Goal: Complete application form: Complete application form

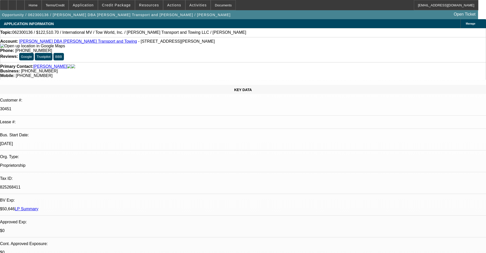
select select "0.1"
select select "0"
select select "2"
select select "0.1"
select select "4"
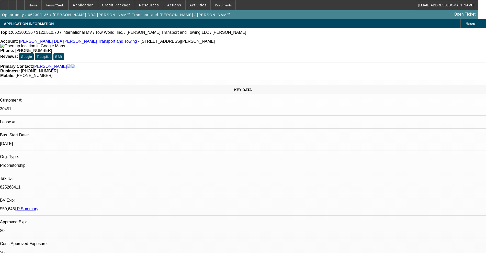
select select "0"
select select "0.1"
select select "4"
select select "0"
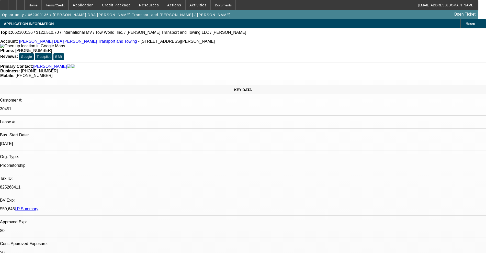
select select "0"
select select "0.1"
select select "4"
select select "0"
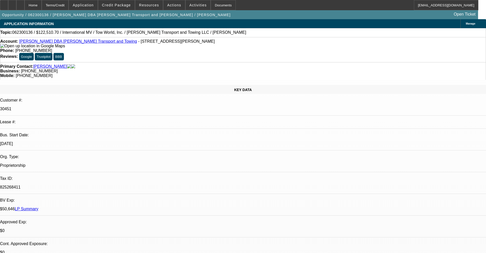
select select "0.1"
select select "4"
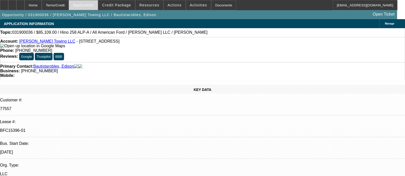
select select "0"
select select "2"
select select "0.1"
select select "4"
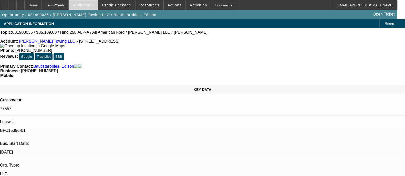
select select "0"
select select "2"
select select "0.1"
select select "4"
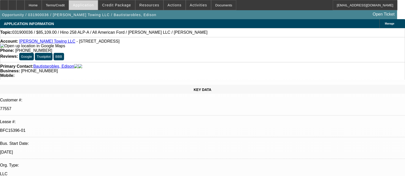
select select "0"
select select "2"
select select "0.1"
select select "4"
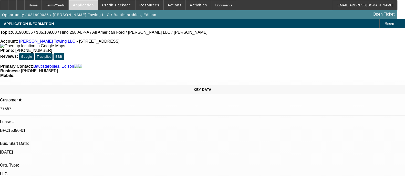
select select "0"
select select "2"
select select "0.1"
select select "4"
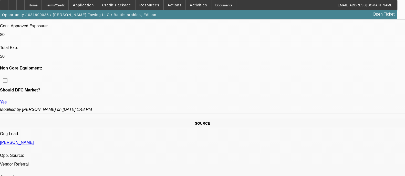
scroll to position [224, 0]
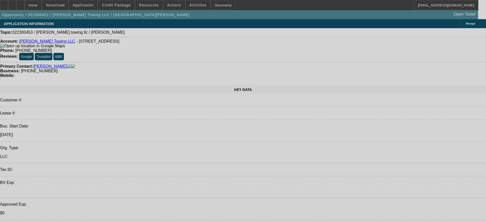
select select "0"
select select "2"
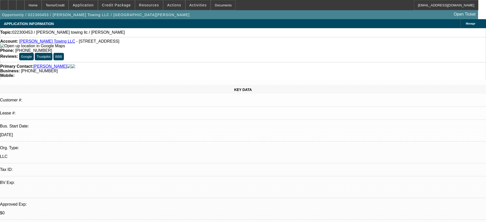
select select "2"
select select "0.1"
select select "4"
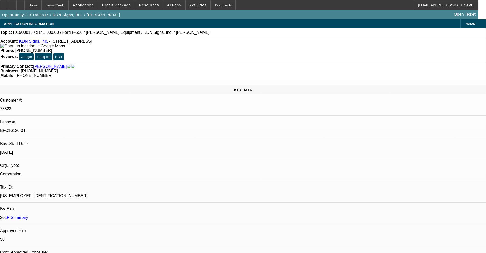
select select "0"
select select "2"
select select "0"
select select "6"
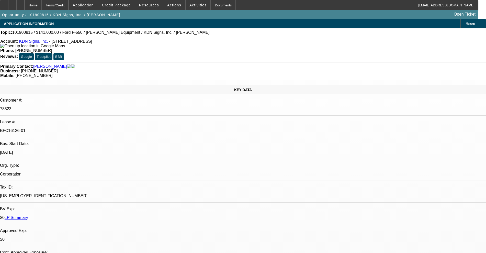
select select "0"
select select "2"
select select "0"
select select "6"
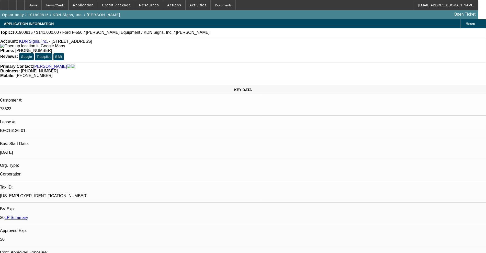
select select "0"
select select "2"
select select "0"
select select "6"
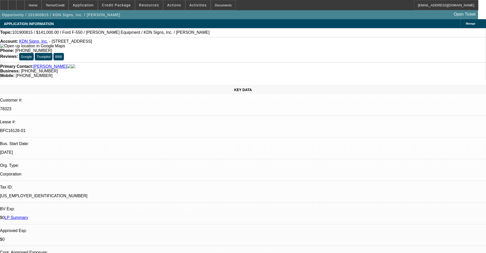
select select "0.15"
select select "2"
select select "0"
select select "6"
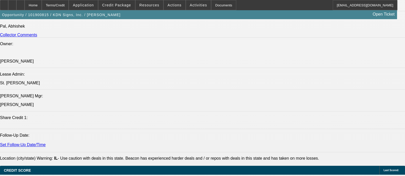
scroll to position [768, 0]
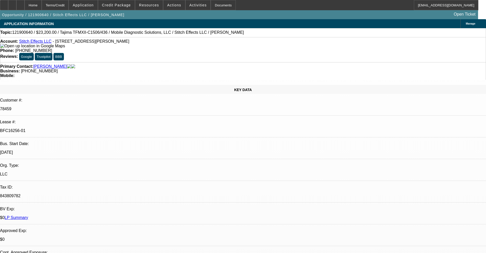
select select "0"
select select "2"
select select "0.1"
select select "4"
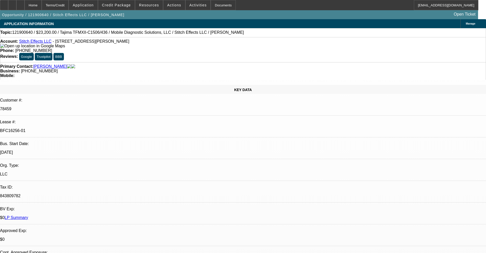
select select "0"
select select "2"
select select "0.1"
select select "4"
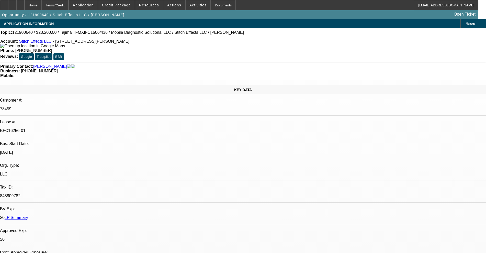
select select "0"
select select "2"
select select "0.1"
select select "4"
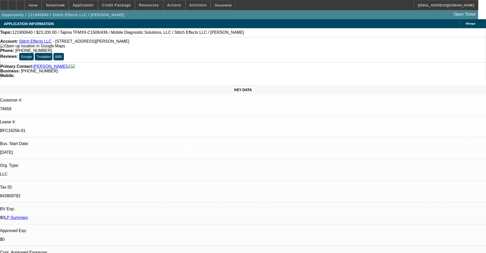
select select "0"
select select "2"
select select "0.1"
select select "4"
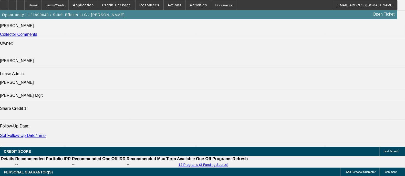
scroll to position [672, 0]
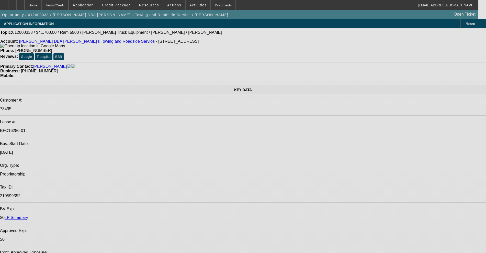
select select "0"
select select "2"
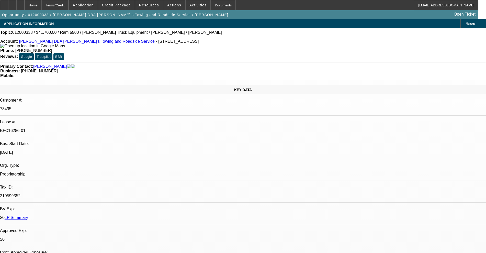
select select "2"
select select "0.1"
select select "4"
select select "0"
select select "2"
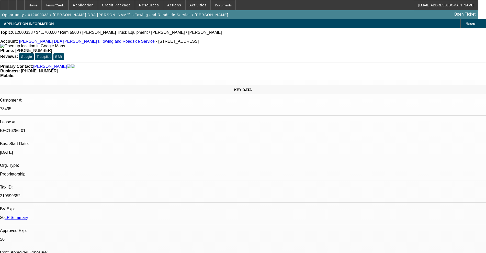
select select "2"
select select "0.1"
select select "4"
select select "0"
select select "2"
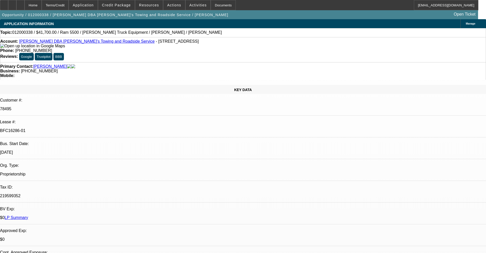
select select "2"
select select "0.1"
select select "4"
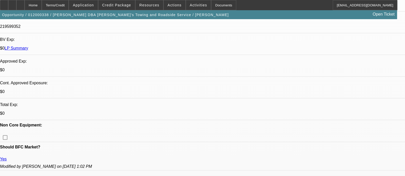
scroll to position [128, 0]
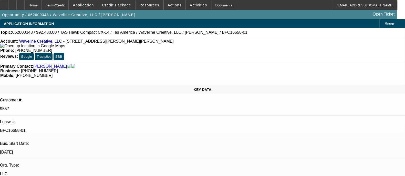
select select "0"
select select "2"
select select "0.1"
select select "4"
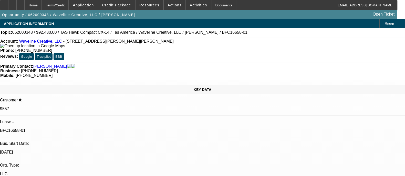
select select "0"
select select "2"
select select "0.1"
select select "4"
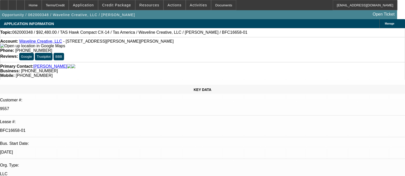
select select "0"
select select "2"
select select "0.1"
select select "4"
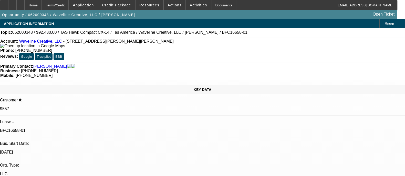
select select "0"
select select "2"
select select "0.1"
select select "4"
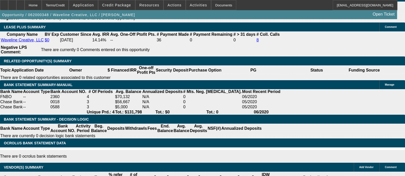
scroll to position [927, 0]
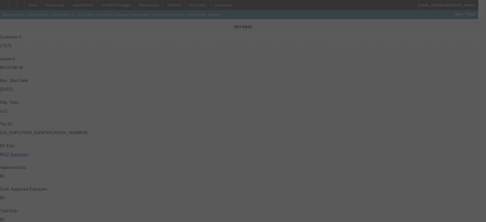
scroll to position [64, 0]
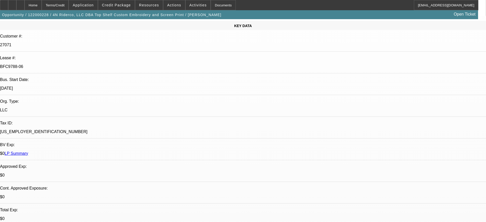
select select "0"
select select "2"
select select "0.1"
select select "4"
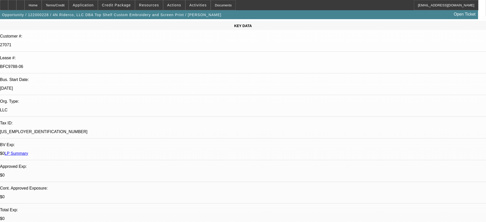
select select "0"
select select "6"
select select "0"
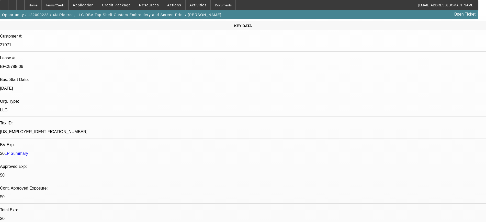
select select "2"
select select "0.1"
select select "4"
select select "0"
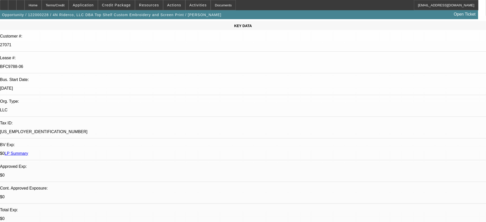
select select "0"
select select "6"
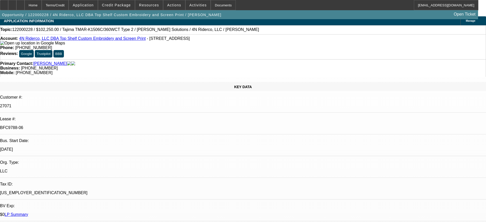
scroll to position [0, 0]
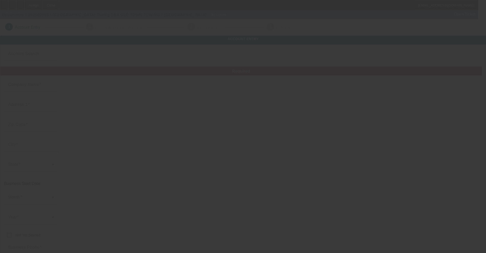
type input "Old Town Scottsdale Towing"
type input "[STREET_ADDRESS]"
type input "85257"
type input "Scottsdale"
type input "[PHONE_NUMBER]"
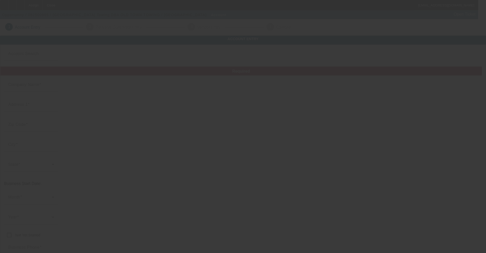
type input "OLD TOWN TOWING"
type input "Apt 9"
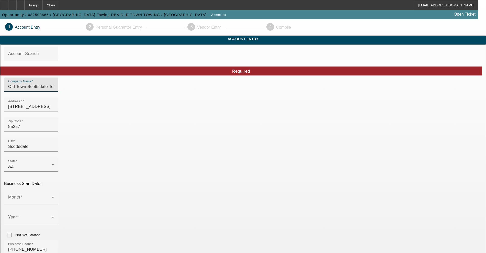
drag, startPoint x: 146, startPoint y: 95, endPoint x: 64, endPoint y: 92, distance: 81.7
drag, startPoint x: 303, startPoint y: 96, endPoint x: 214, endPoint y: 89, distance: 90.1
paste input "ld Town Scottsdale Towing"
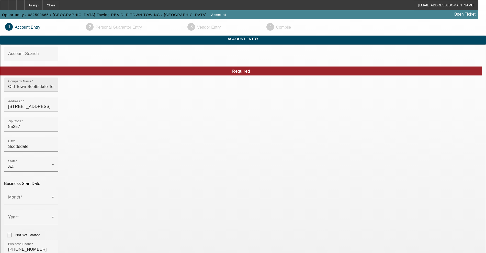
type input "Old Town Scottsdale Towing"
drag, startPoint x: 148, startPoint y: 96, endPoint x: 58, endPoint y: 92, distance: 90.4
type input "[PERSON_NAME] Investments LLC"
drag, startPoint x: 141, startPoint y: 115, endPoint x: 79, endPoint y: 113, distance: 62.0
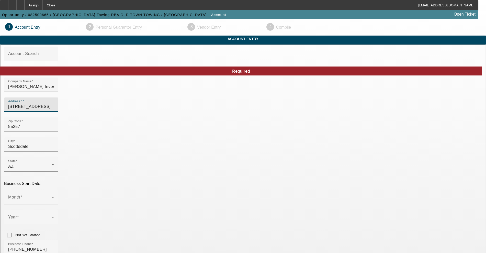
type input "2415 S 17th St"
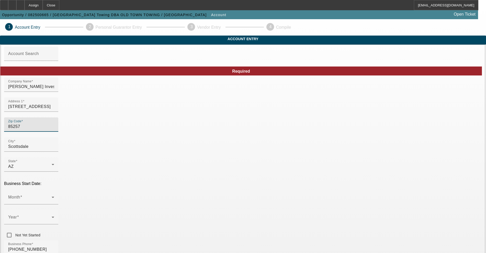
drag, startPoint x: 117, startPoint y: 137, endPoint x: 58, endPoint y: 137, distance: 58.3
type input "8"
type input "85034"
type input "Phoenix"
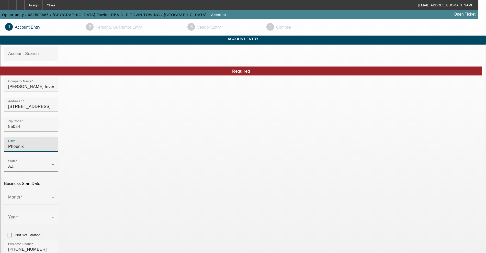
type input "Maricopa"
click at [52, 196] on span at bounding box center [29, 199] width 43 height 6
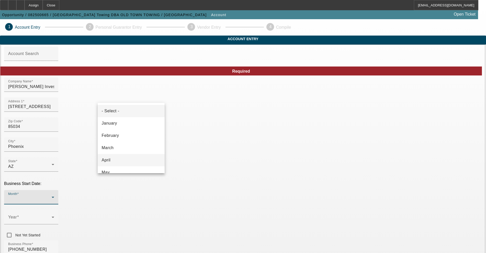
click at [121, 161] on mat-option "April" at bounding box center [131, 160] width 67 height 12
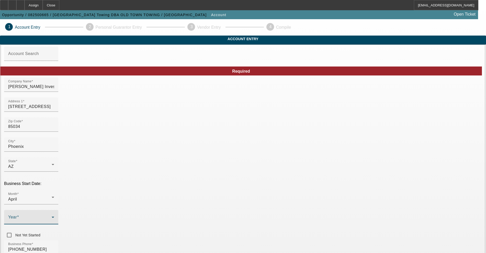
click at [52, 216] on span at bounding box center [29, 219] width 43 height 6
click at [178, 157] on span "2019" at bounding box center [182, 158] width 10 height 6
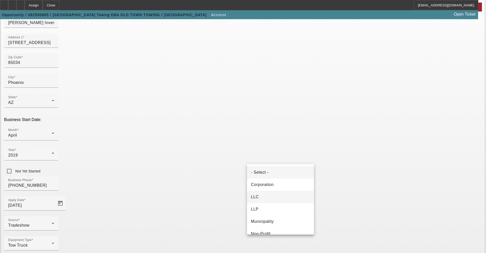
click at [259, 200] on mat-option "LLC" at bounding box center [280, 197] width 67 height 12
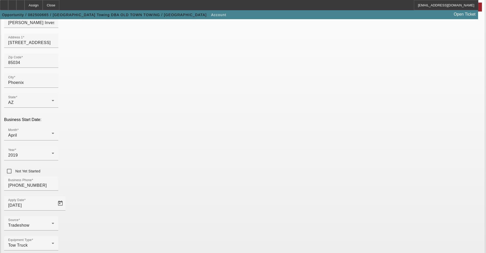
type input "/"
type input "843102166"
click at [231, 236] on div "Equipment Type Tow Truck" at bounding box center [243, 246] width 478 height 20
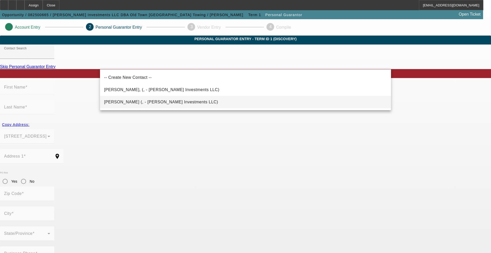
click at [169, 103] on span "Stone, Harrison (, - Harrison Stone Investments LLC)" at bounding box center [161, 102] width 114 height 4
type input "Stone, Harrison (, - Harrison Stone Investments LLC)"
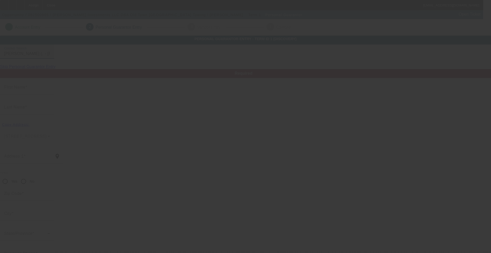
type input "[PERSON_NAME]"
type input "Stone"
radio input "true"
type input "(480) 561-7413"
type input "harrisonstone6715@gmail.com"
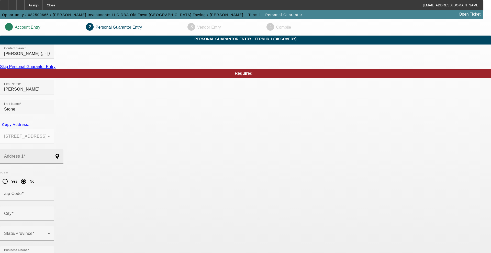
click at [24, 154] on mat-label "Address 1" at bounding box center [14, 156] width 20 height 4
click at [50, 155] on input "Address 1" at bounding box center [27, 158] width 46 height 6
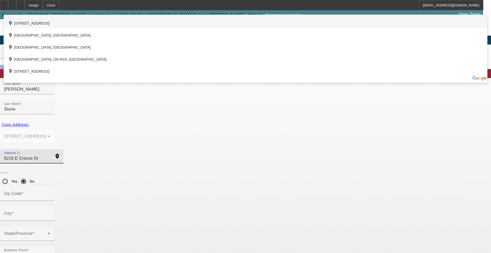
click at [117, 28] on div "add_location 6216 East Crocus Drive, Scottsdale, AZ 85254, US" at bounding box center [246, 22] width 484 height 12
type input "6216 East Crocus Drive"
type input "85254"
type input "Scottsdale"
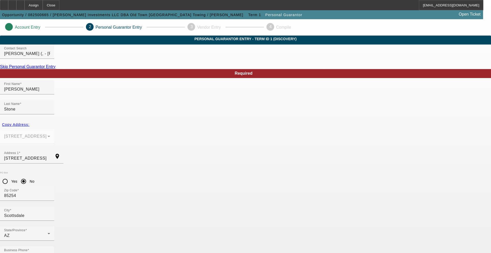
type input "021-71-3491"
type input "harrison@oldtowntowing.com"
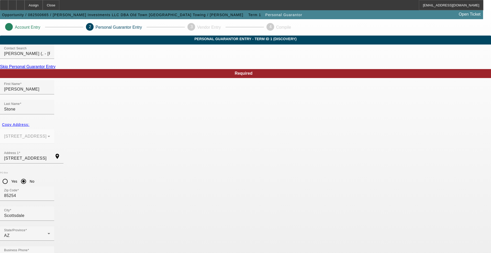
type input "100"
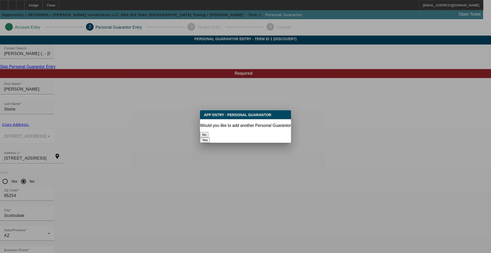
click at [209, 132] on button "No" at bounding box center [204, 134] width 8 height 5
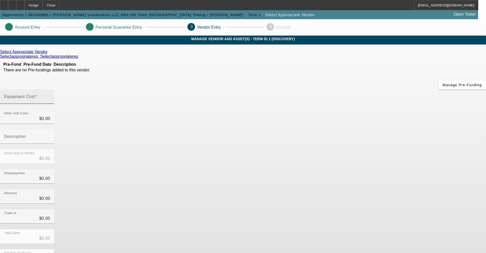
click at [35, 94] on mat-label "Equipment Cost" at bounding box center [19, 96] width 31 height 4
click at [50, 96] on input "Equipment Cost" at bounding box center [27, 99] width 46 height 6
type input "2"
type input "$2.00"
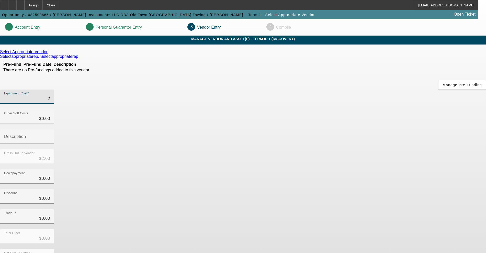
type input "26"
type input "$26.00"
type input "265"
type input "$265.00"
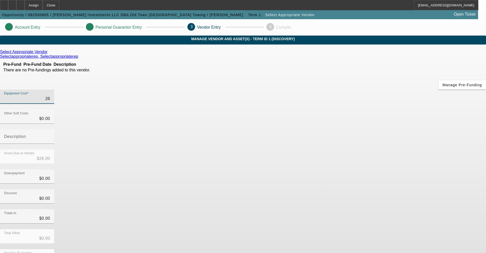
type input "$265.00"
type input "2650"
type input "$2,650.00"
type input "26500"
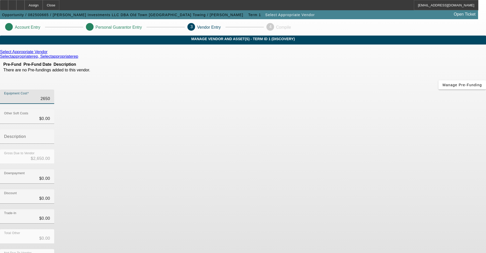
type input "$26,500.00"
type input "265000"
type input "$265,000.00"
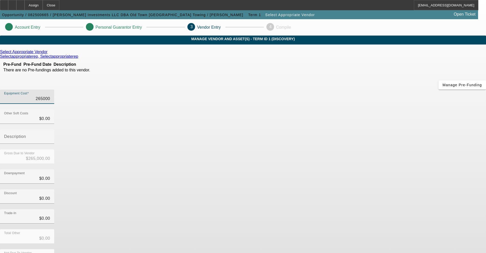
type input "$265,000.00"
click at [329, 189] on div "Discount $0.00" at bounding box center [243, 199] width 486 height 20
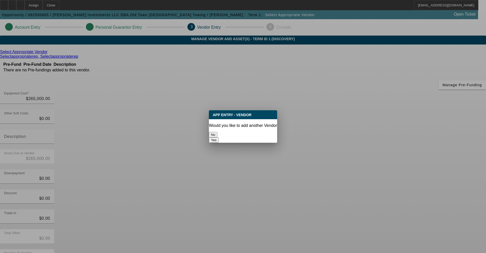
click at [217, 132] on button "No" at bounding box center [213, 134] width 8 height 5
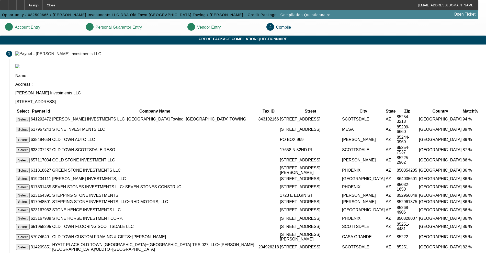
click at [30, 117] on button "Select" at bounding box center [23, 119] width 14 height 5
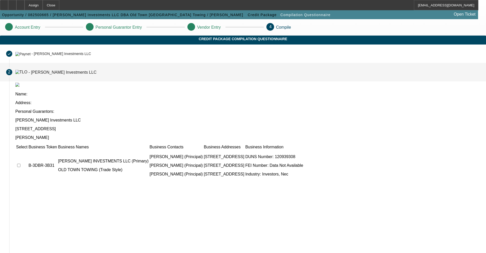
scroll to position [30, 0]
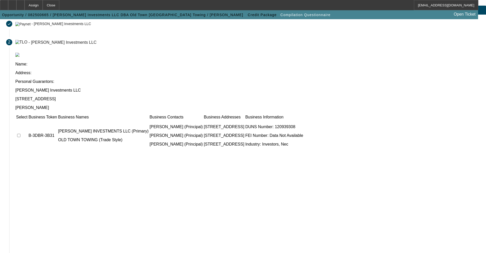
drag, startPoint x: 109, startPoint y: 90, endPoint x: 112, endPoint y: 90, distance: 3.1
click at [28, 120] on td at bounding box center [22, 135] width 12 height 31
click at [20, 134] on input "checkbox" at bounding box center [18, 135] width 3 height 3
checkbox input "true"
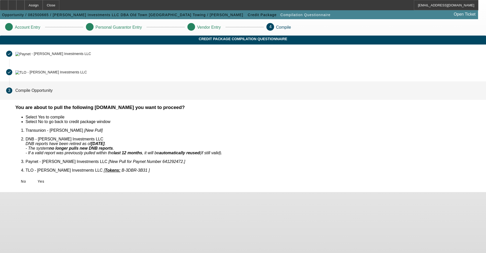
scroll to position [0, 0]
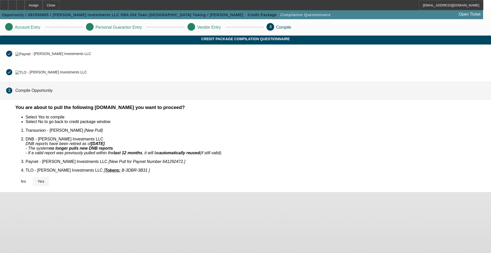
click at [49, 177] on span at bounding box center [41, 181] width 16 height 12
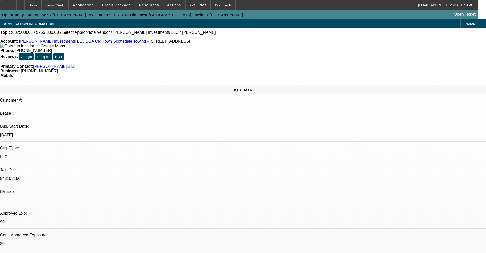
select select "0"
select select "2"
select select "0.1"
select select "4"
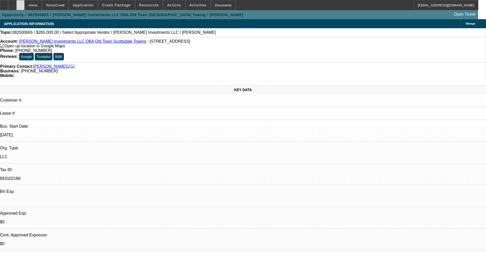
click at [25, 4] on div at bounding box center [20, 5] width 8 height 10
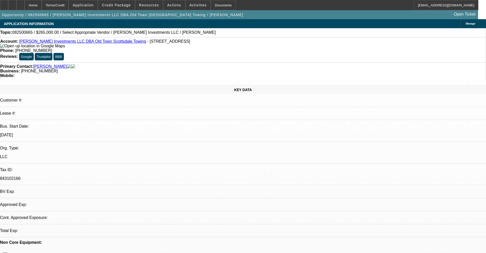
select select "0"
select select "2"
select select "0.1"
select select "4"
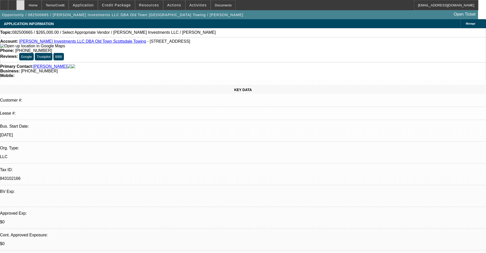
click at [25, 3] on div at bounding box center [20, 5] width 8 height 10
select select "0"
select select "2"
select select "0.1"
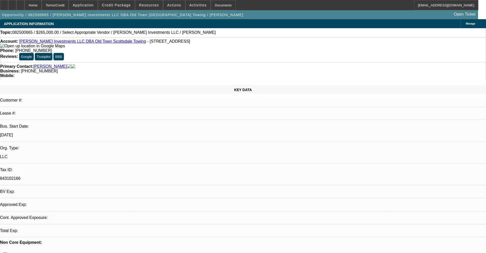
select select "4"
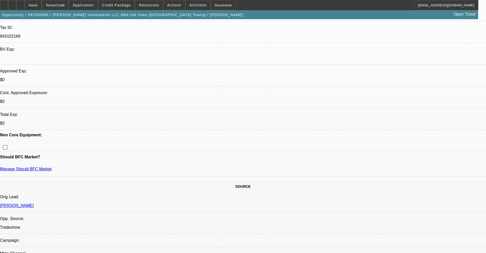
scroll to position [128, 0]
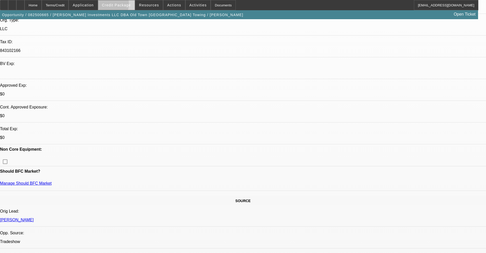
click at [112, 5] on span "Credit Package" at bounding box center [116, 5] width 29 height 4
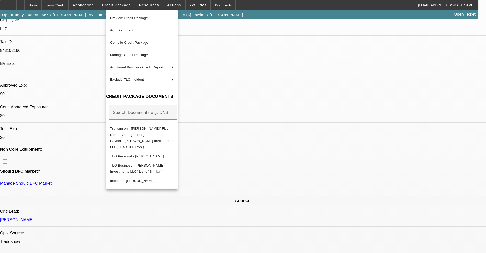
click at [93, 4] on div at bounding box center [243, 126] width 486 height 253
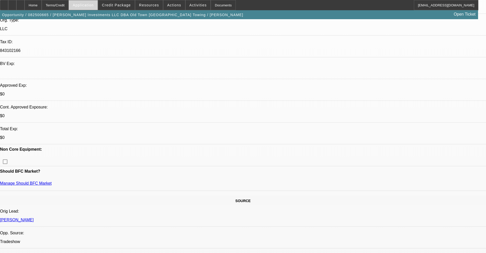
click at [91, 4] on span "Application" at bounding box center [83, 5] width 21 height 4
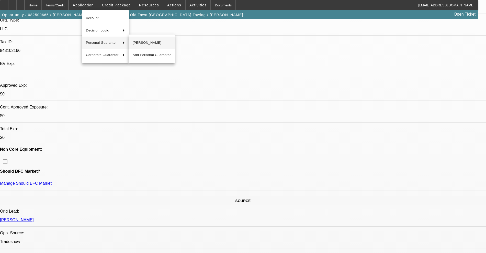
click at [144, 45] on span "[PERSON_NAME]" at bounding box center [152, 43] width 38 height 6
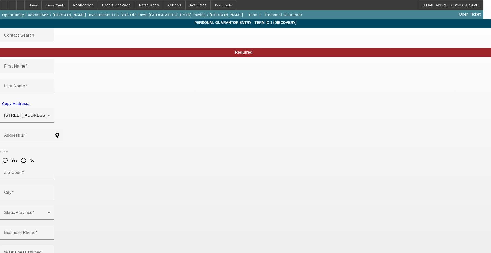
type input "[PERSON_NAME]"
type input "Stone"
type input "[STREET_ADDRESS]"
radio input "true"
type input "85254"
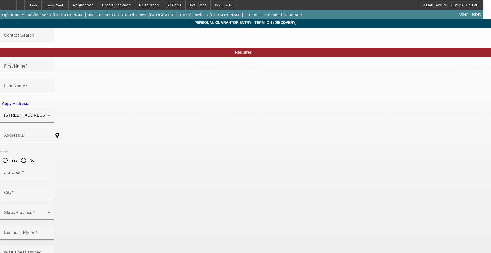
type input "Scottsdale"
type input "[PHONE_NUMBER]"
type input "100"
type input "021-71-3491"
type input "[PERSON_NAME][EMAIL_ADDRESS][DOMAIN_NAME]"
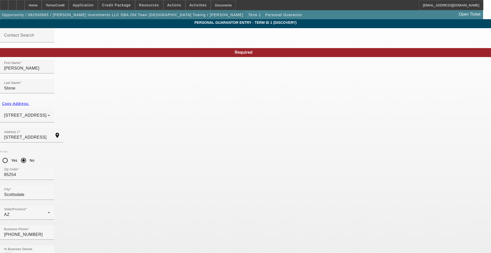
click at [43, 10] on span "button" at bounding box center [123, 15] width 246 height 12
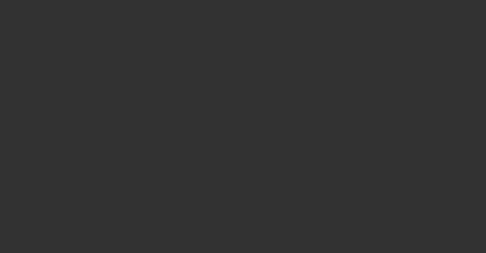
click at [43, 5] on div at bounding box center [243, 126] width 486 height 253
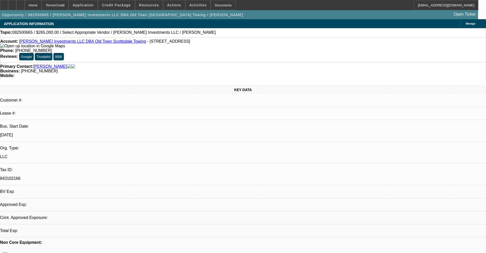
select select "0"
select select "2"
select select "0.1"
select select "4"
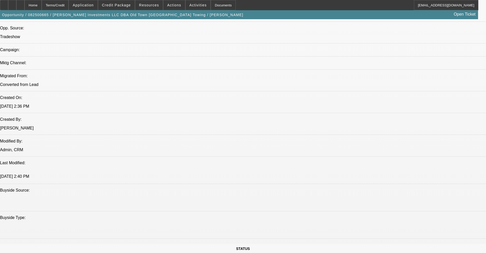
scroll to position [109, 0]
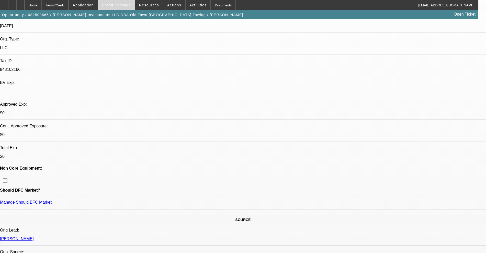
click at [123, 4] on span "Credit Package" at bounding box center [116, 5] width 29 height 4
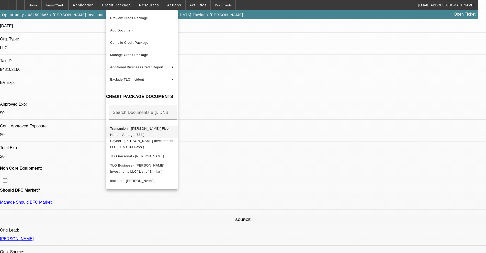
click at [161, 128] on span "Transunion - [PERSON_NAME]( Fico: None | Vantage :734 )" at bounding box center [140, 132] width 60 height 10
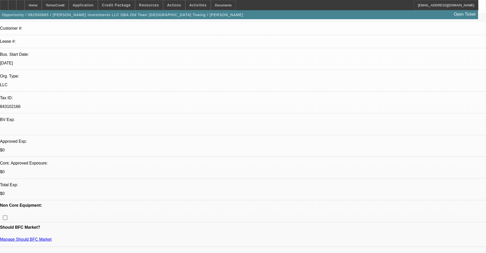
scroll to position [0, 0]
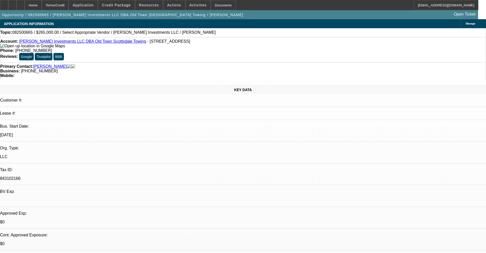
click at [46, 43] on link "[PERSON_NAME] Investments LLC DBA Old Town Scottsdale Towing" at bounding box center [82, 41] width 127 height 4
click at [25, 7] on div at bounding box center [20, 5] width 8 height 10
select select "0"
select select "2"
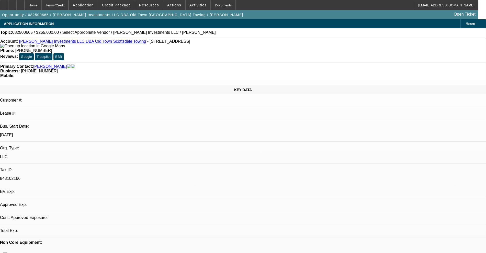
select select "0.1"
select select "4"
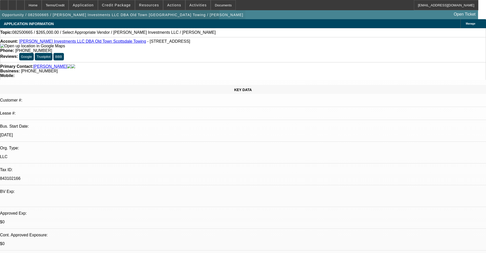
click at [114, 10] on span "button" at bounding box center [123, 15] width 246 height 12
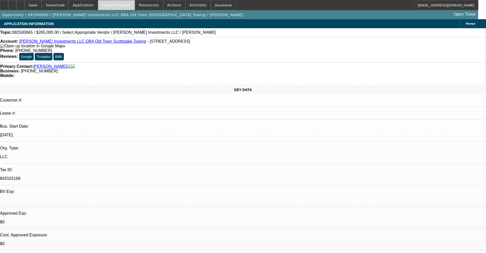
click at [117, 6] on span "Credit Package" at bounding box center [116, 5] width 29 height 4
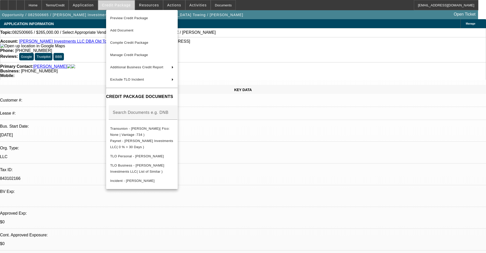
click at [117, 6] on div at bounding box center [243, 126] width 486 height 253
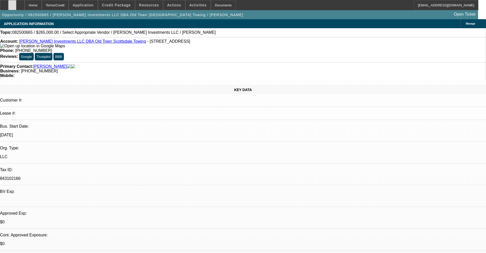
click at [16, 6] on div at bounding box center [12, 5] width 8 height 10
